Goal: Task Accomplishment & Management: Use online tool/utility

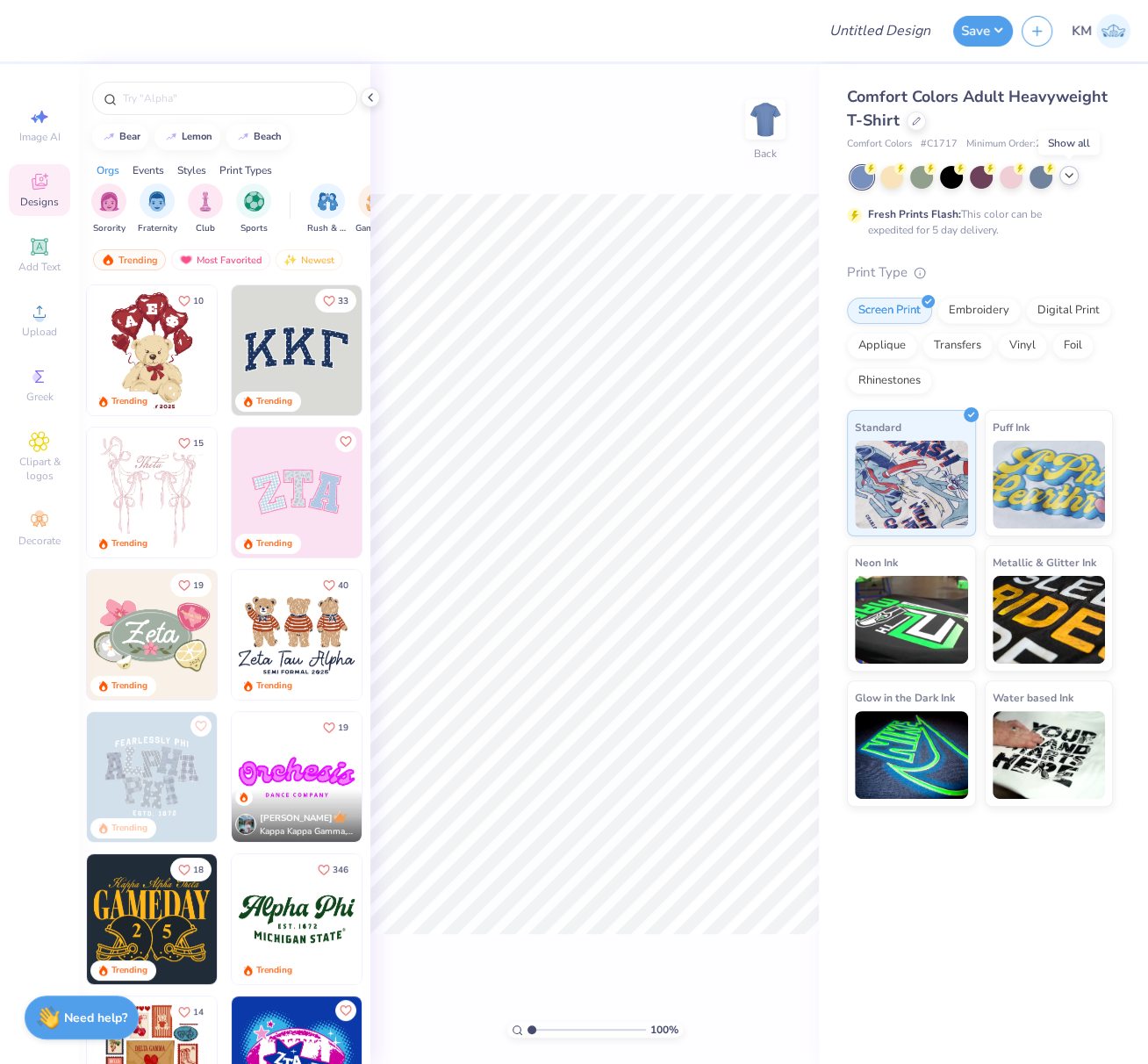
click at [1070, 173] on icon at bounding box center [1069, 175] width 14 height 14
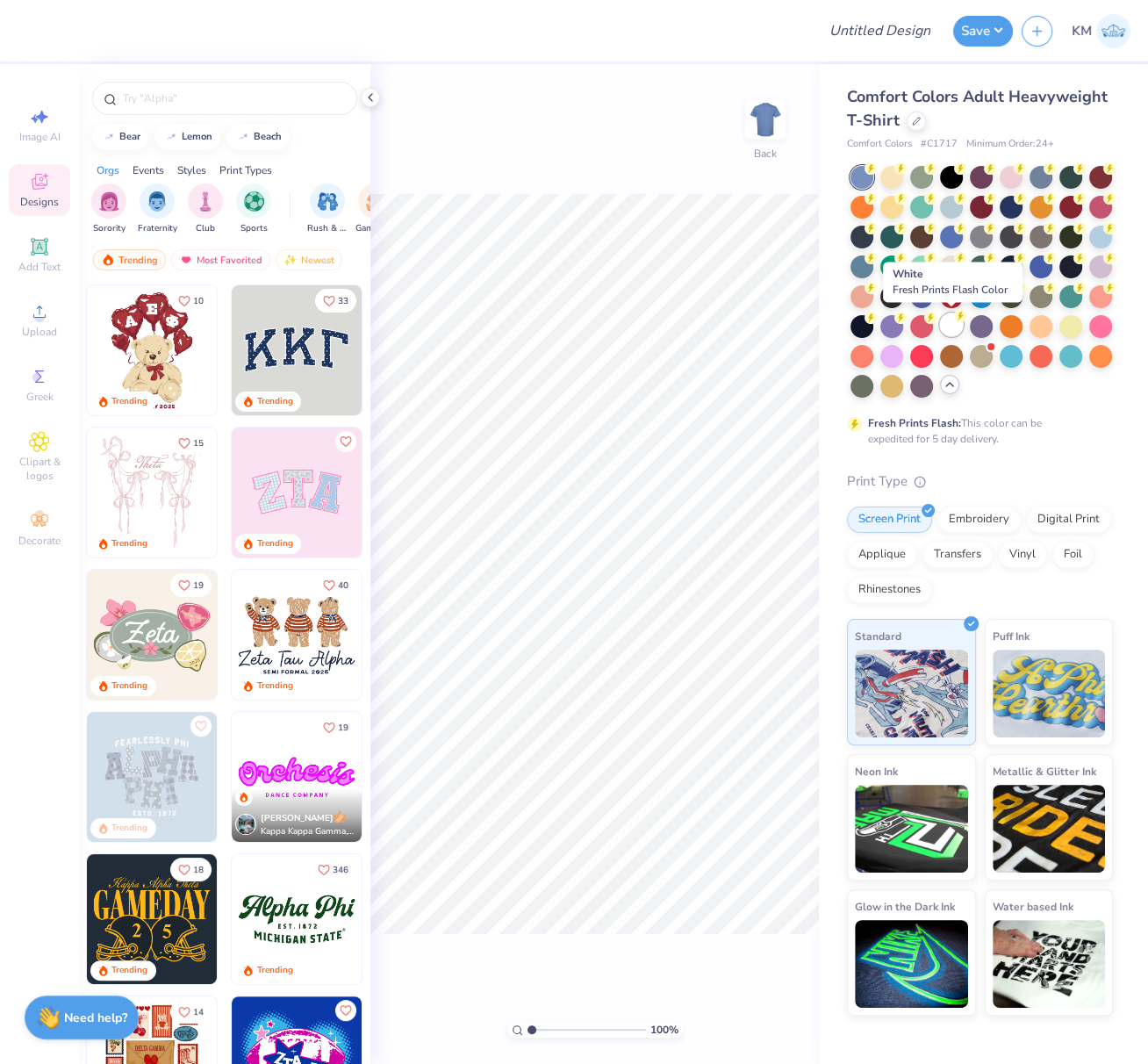
click at [958, 325] on div at bounding box center [951, 324] width 23 height 23
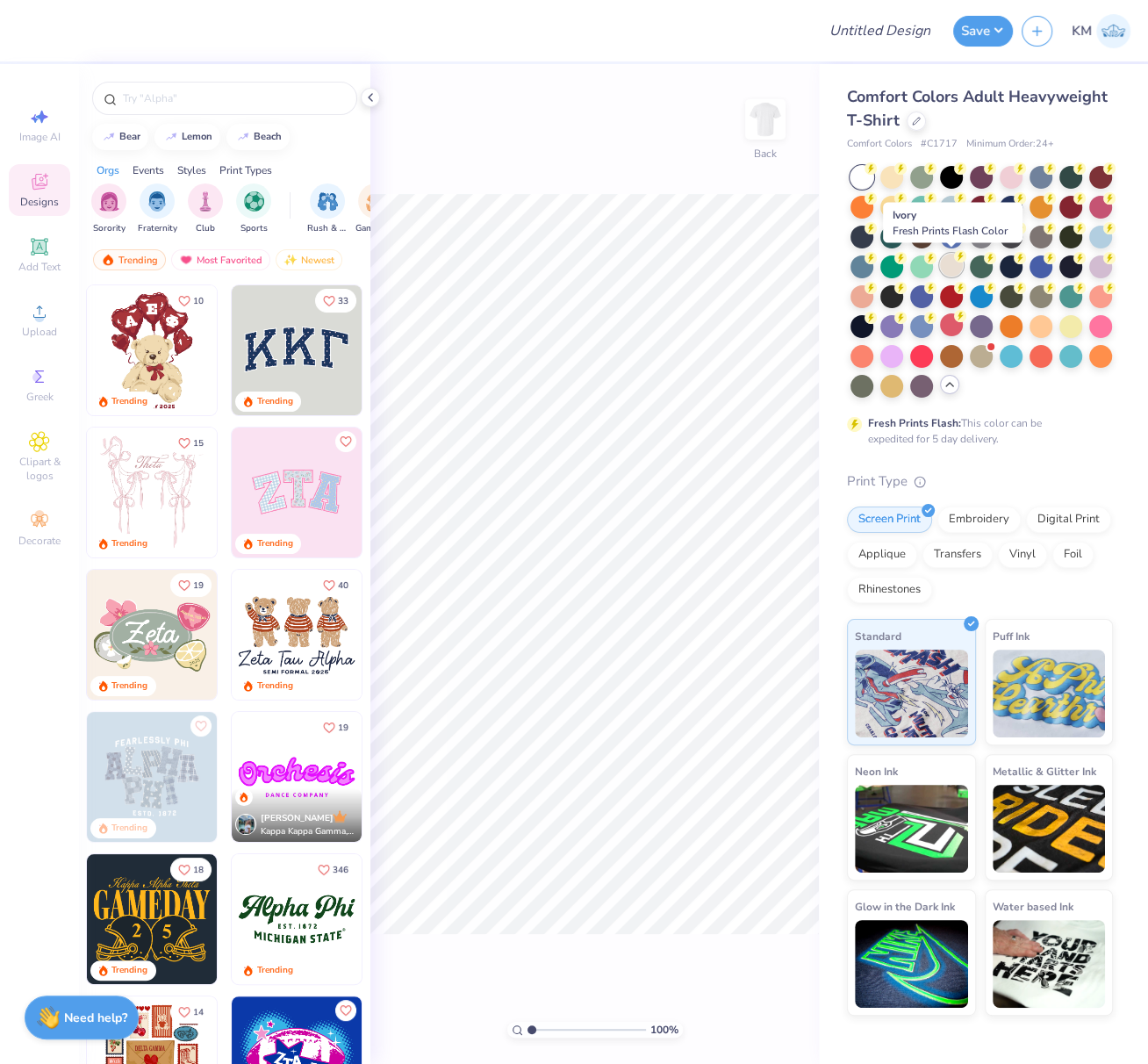
click at [954, 257] on icon at bounding box center [960, 256] width 12 height 12
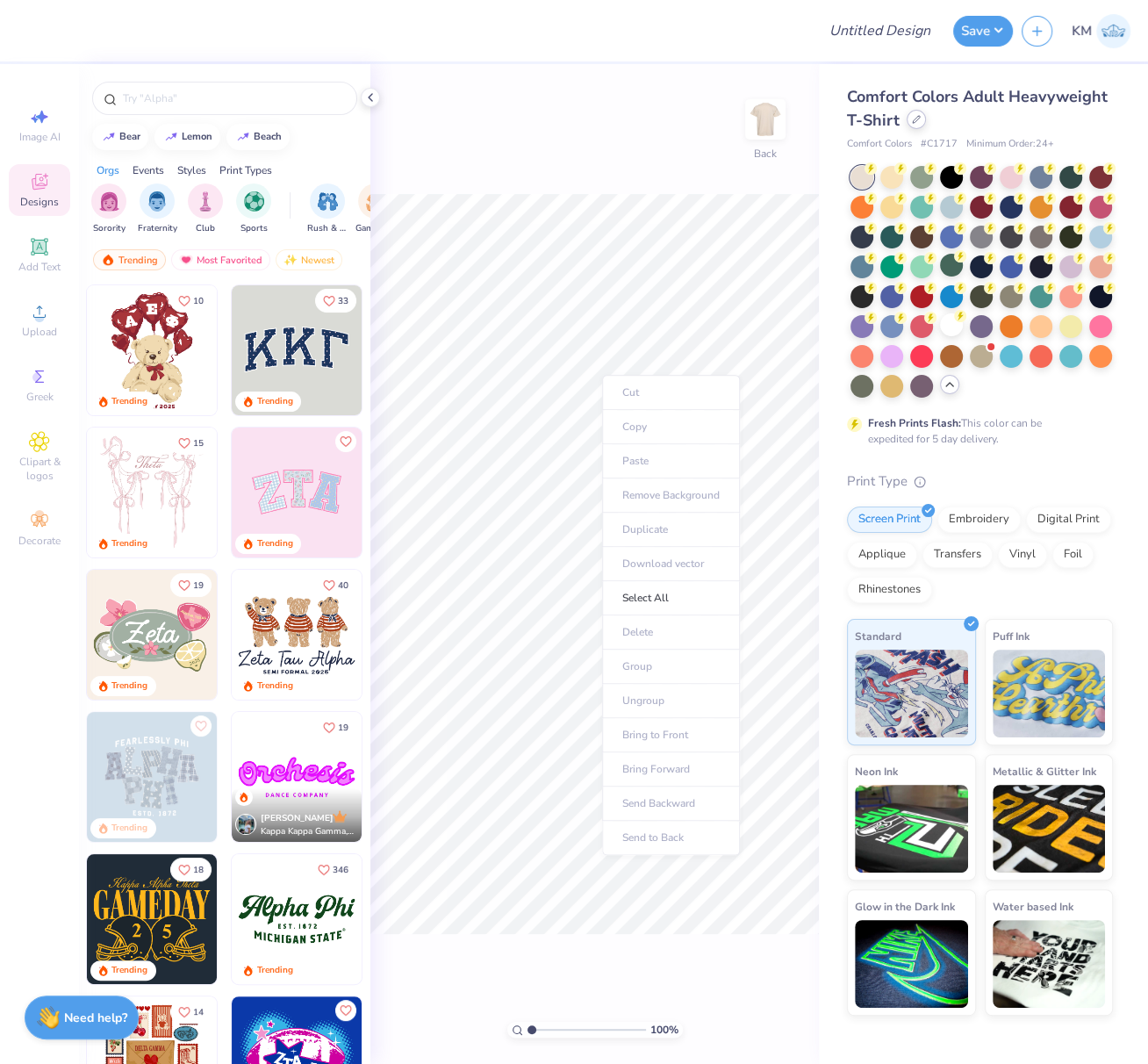
click at [912, 123] on icon at bounding box center [916, 120] width 9 height 9
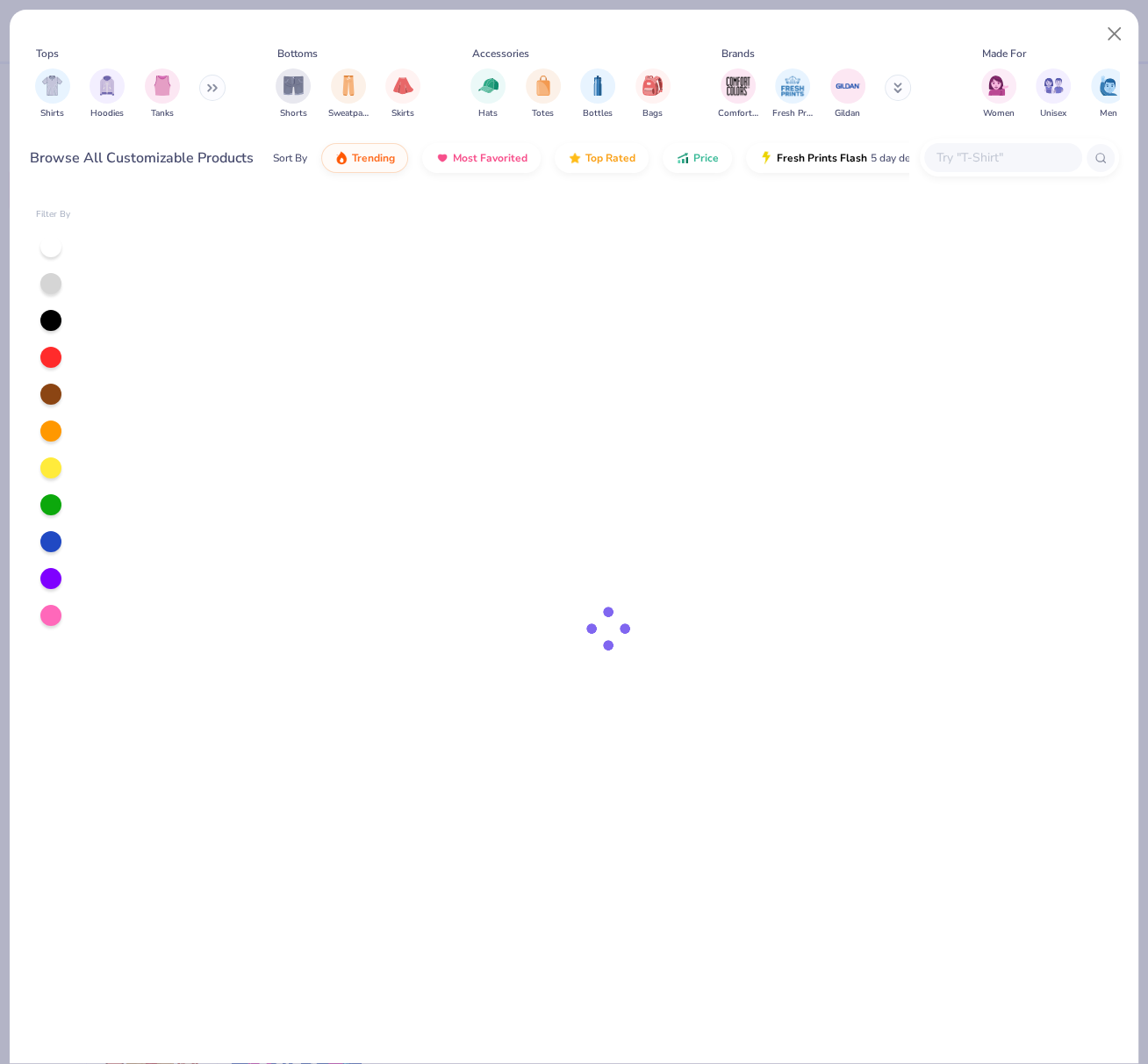
click at [917, 121] on div "Comfort Colors Fresh Prints Gildan" at bounding box center [826, 94] width 221 height 65
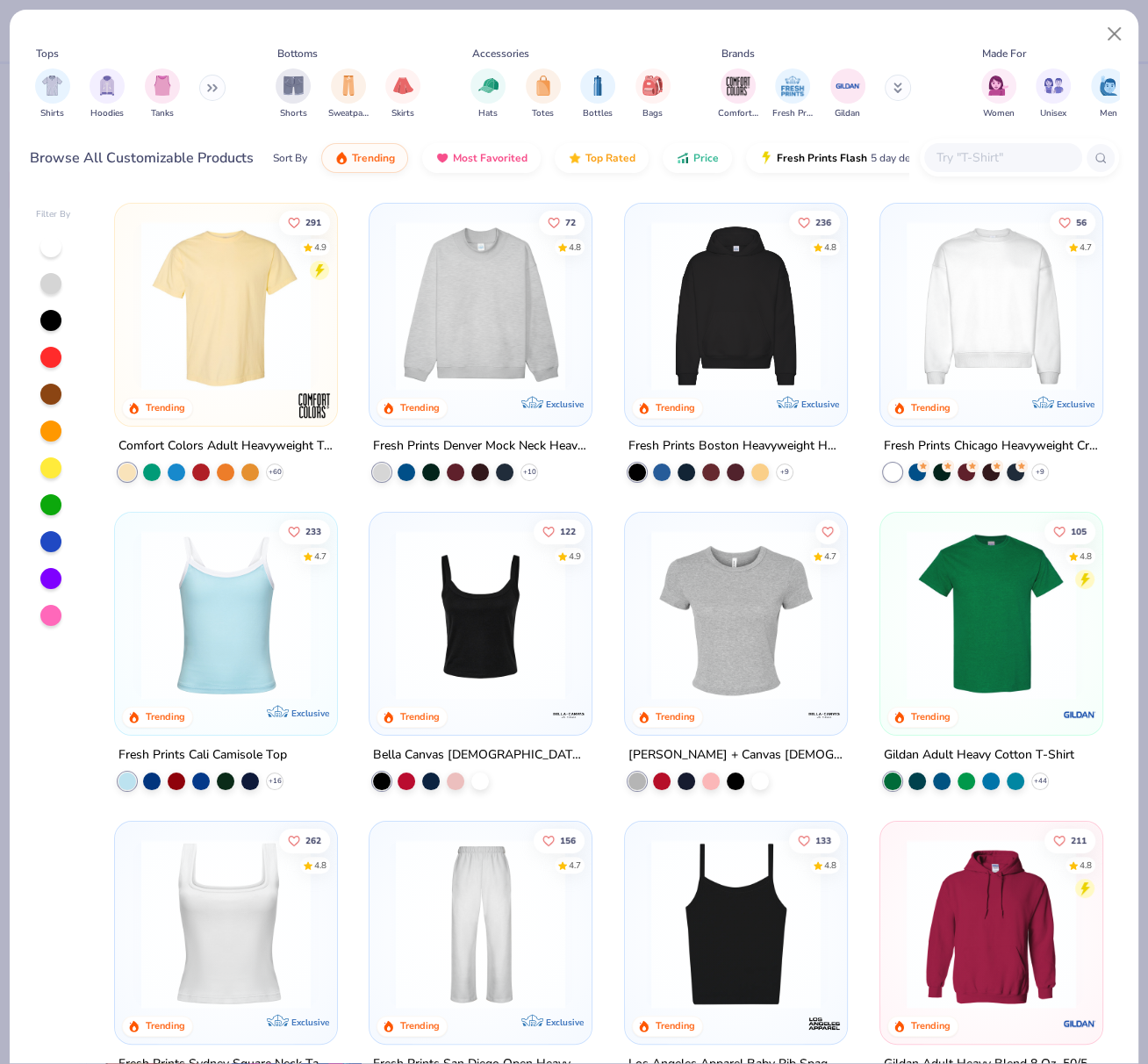
click at [208, 342] on img at bounding box center [226, 306] width 187 height 170
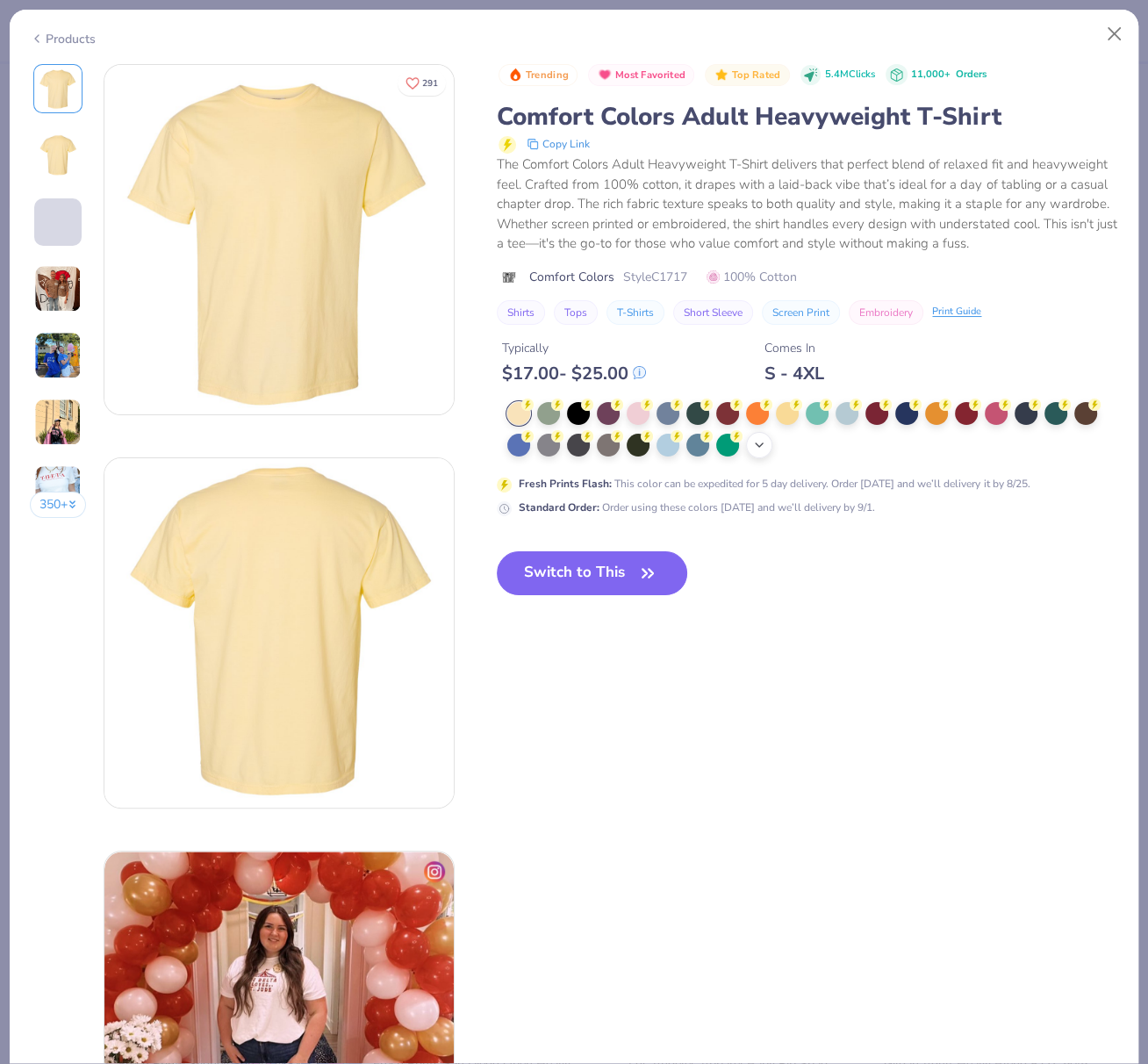
click at [756, 452] on icon at bounding box center [759, 445] width 14 height 14
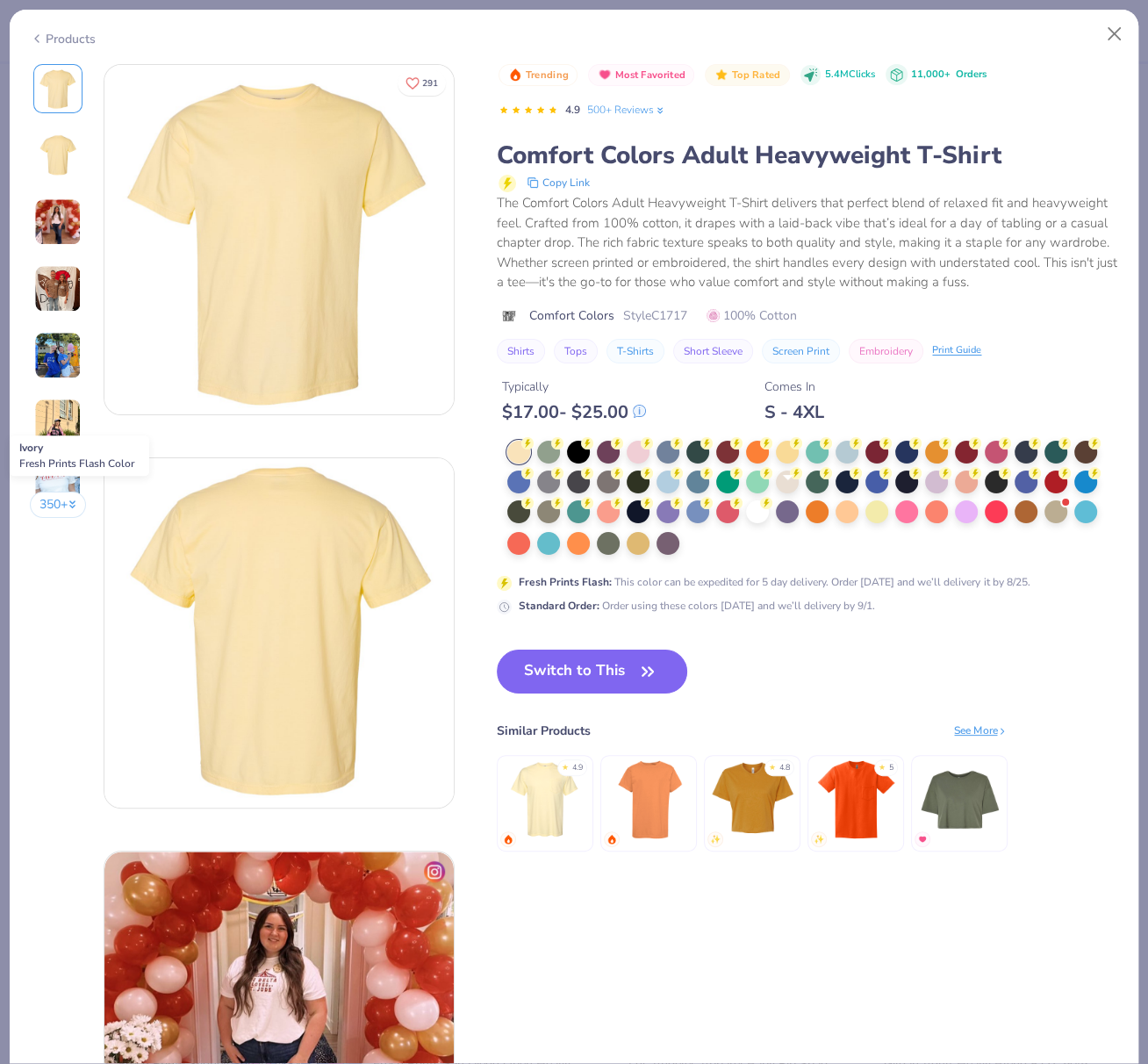
click at [791, 493] on div at bounding box center [787, 482] width 23 height 23
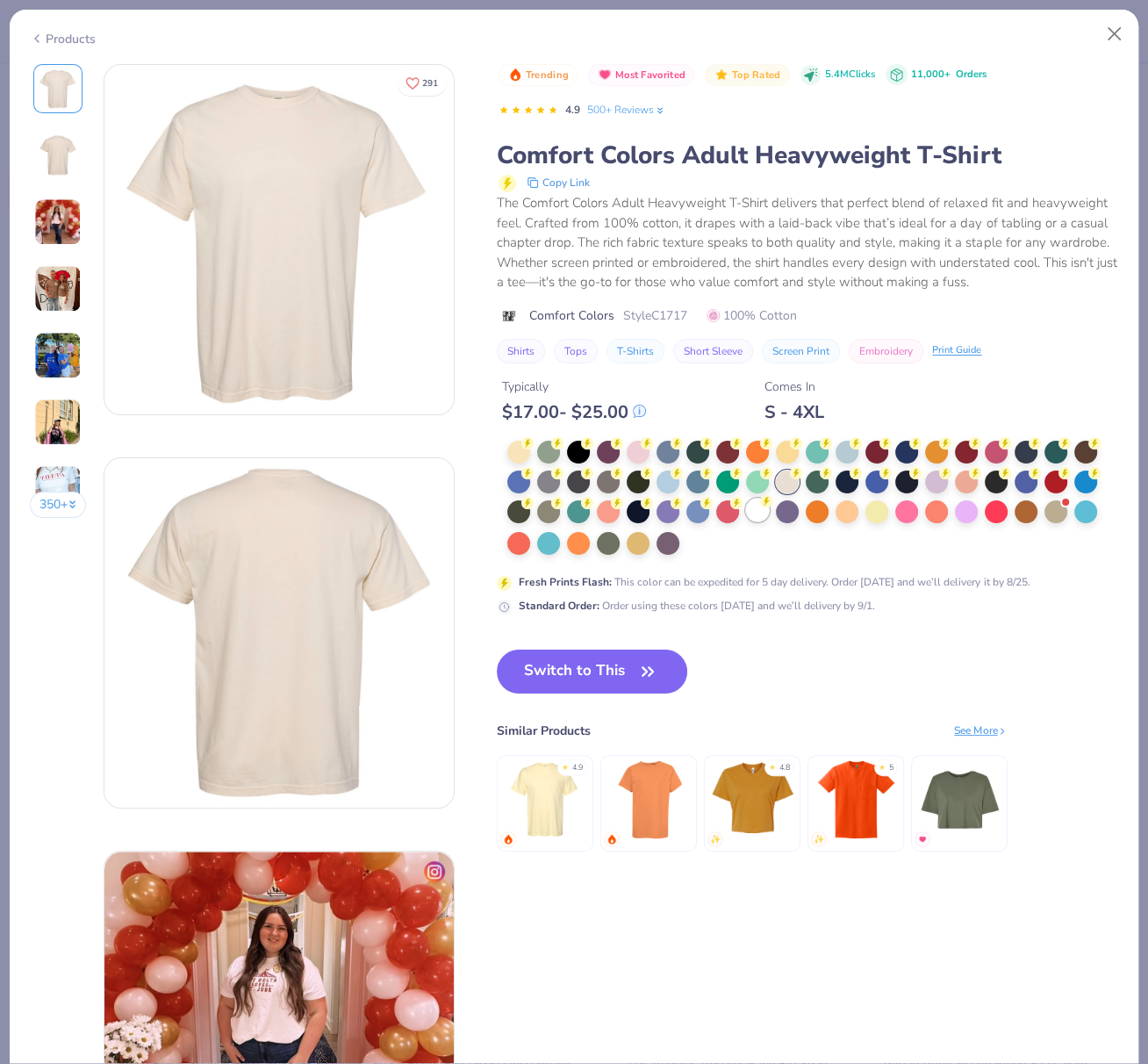
click at [759, 521] on div at bounding box center [757, 509] width 23 height 23
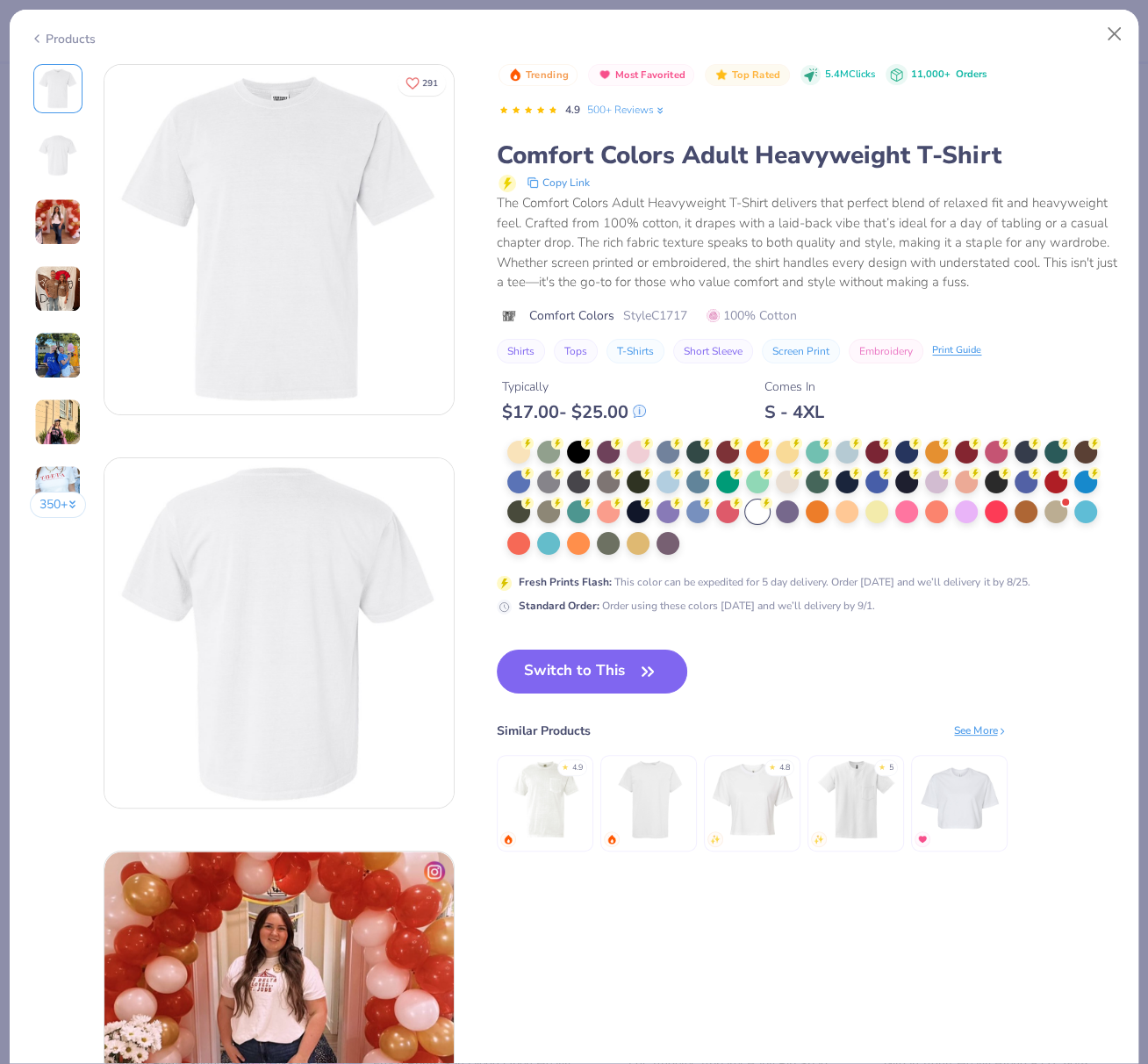
drag, startPoint x: 791, startPoint y: 498, endPoint x: 772, endPoint y: 544, distance: 49.8
click at [791, 493] on div at bounding box center [787, 482] width 23 height 23
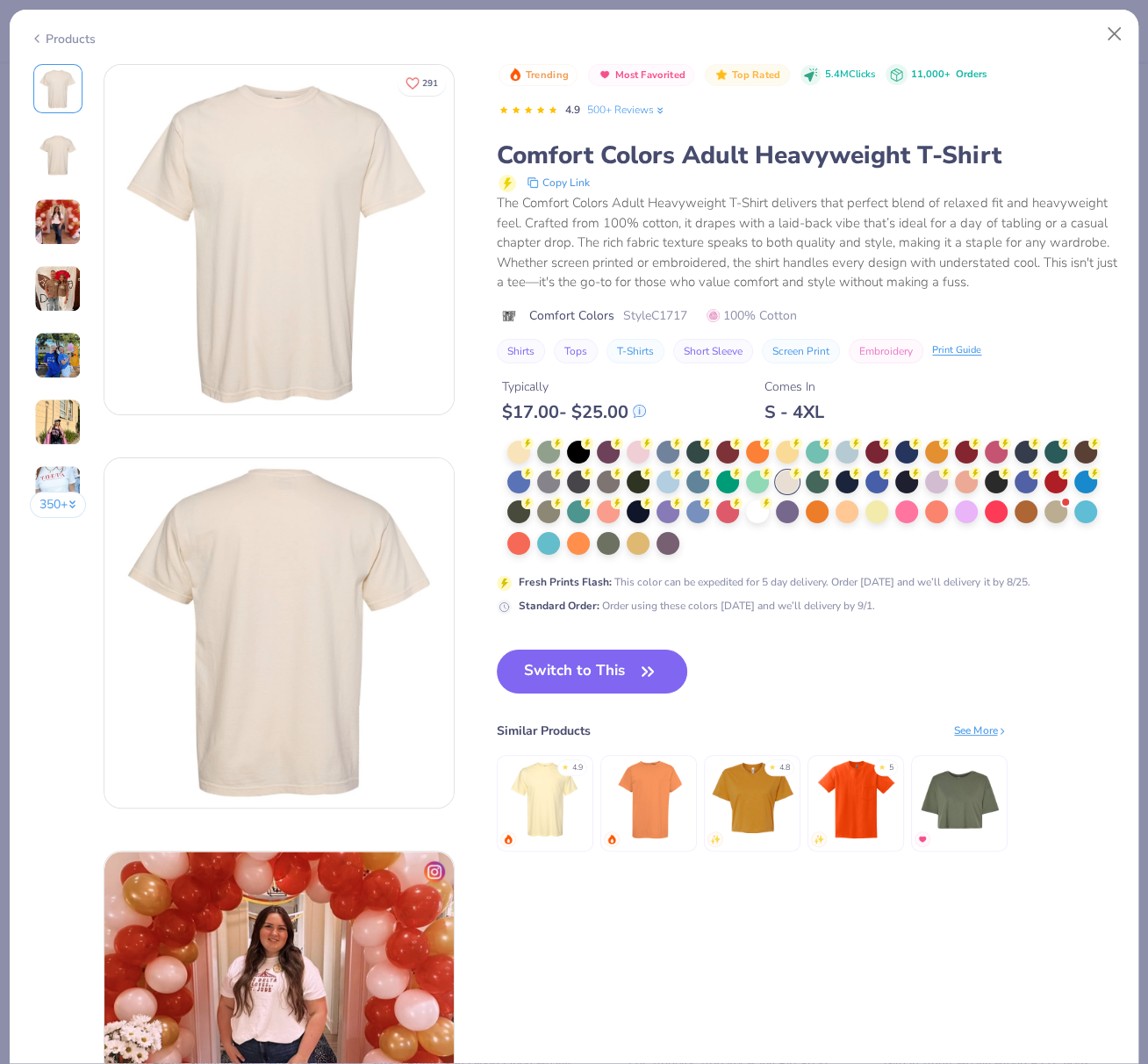
click at [619, 691] on button "Switch to This" at bounding box center [592, 672] width 190 height 44
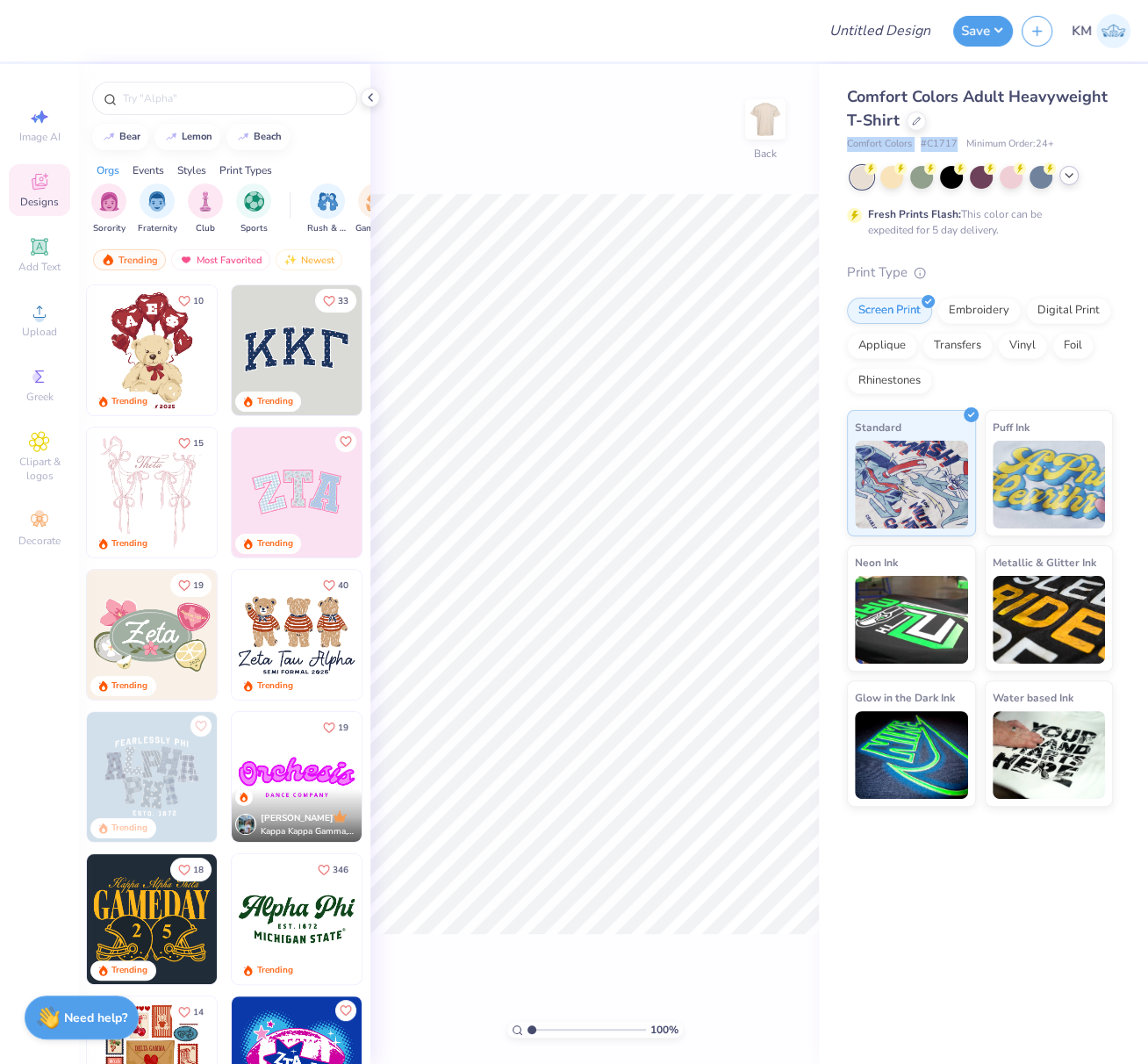
drag, startPoint x: 846, startPoint y: 145, endPoint x: 996, endPoint y: 147, distance: 150.0
click at [956, 143] on div "Comfort Colors Adult Heavyweight T-Shirt Comfort Colors # C1717 Minimum Order: …" at bounding box center [983, 435] width 329 height 743
copy div "Comfort Colors # C1717"
